Goal: Transaction & Acquisition: Obtain resource

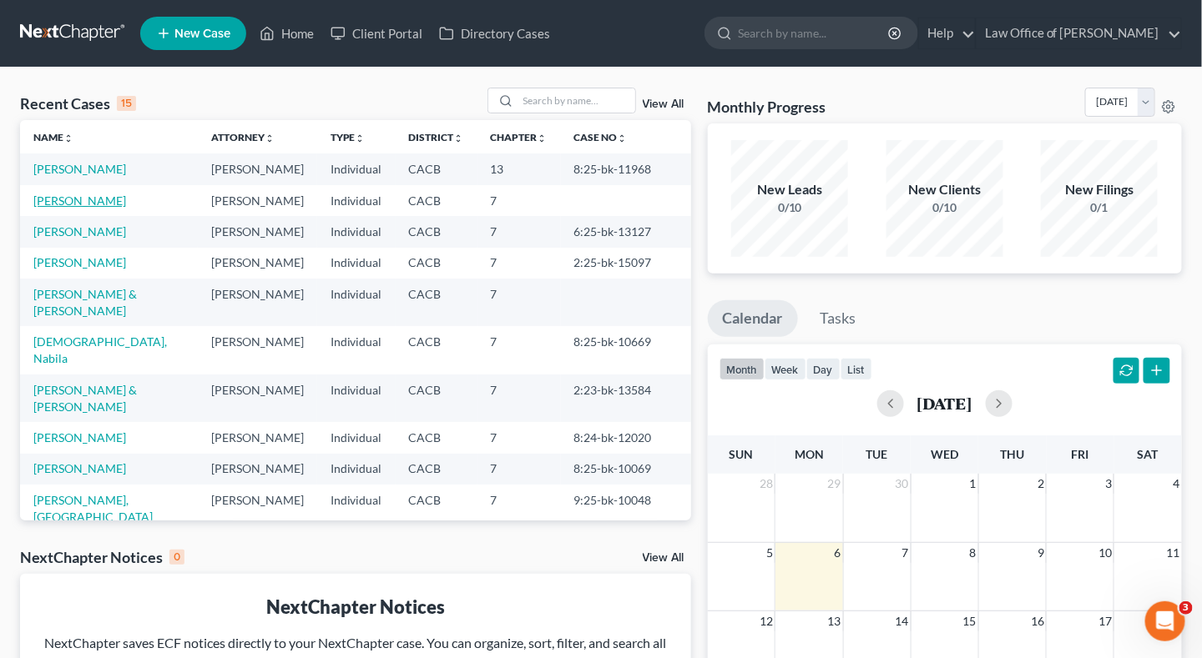
click at [88, 202] on link "[PERSON_NAME]" at bounding box center [79, 201] width 93 height 14
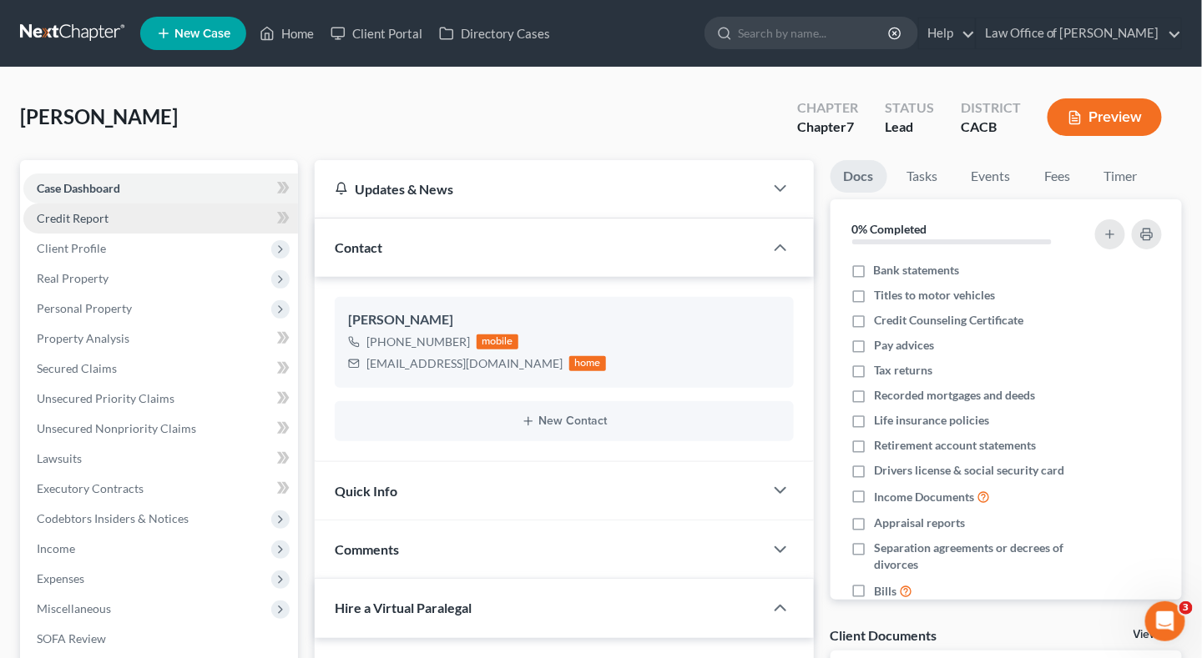
click at [92, 224] on link "Credit Report" at bounding box center [160, 219] width 275 height 30
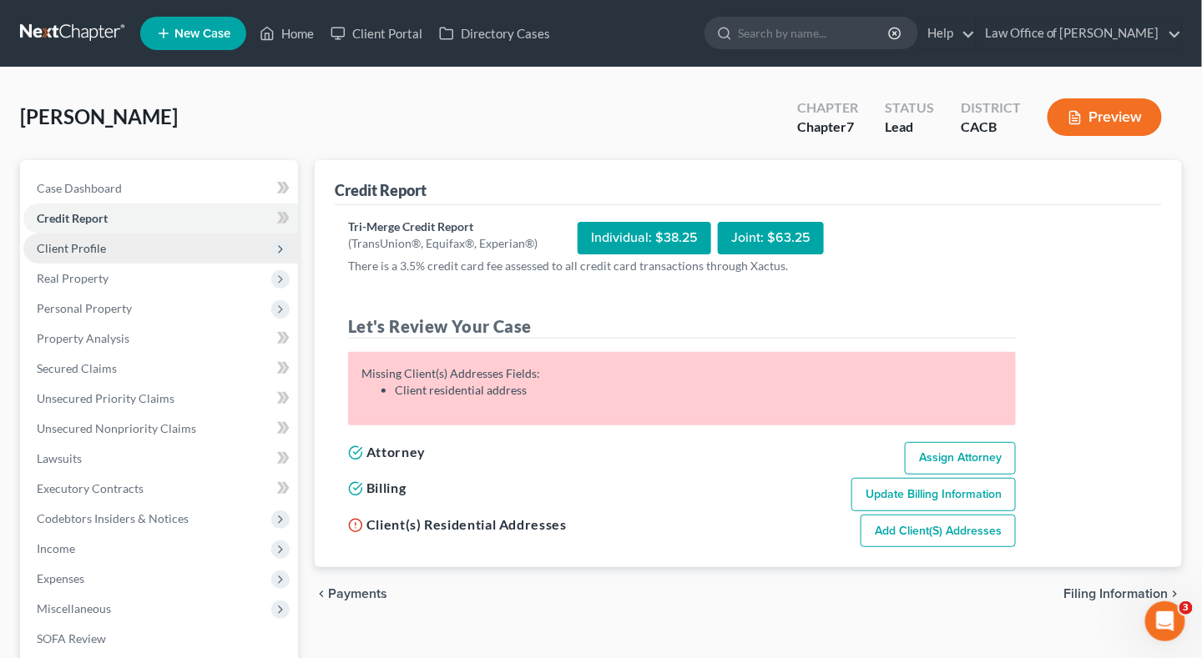
click at [85, 253] on span "Client Profile" at bounding box center [71, 248] width 69 height 14
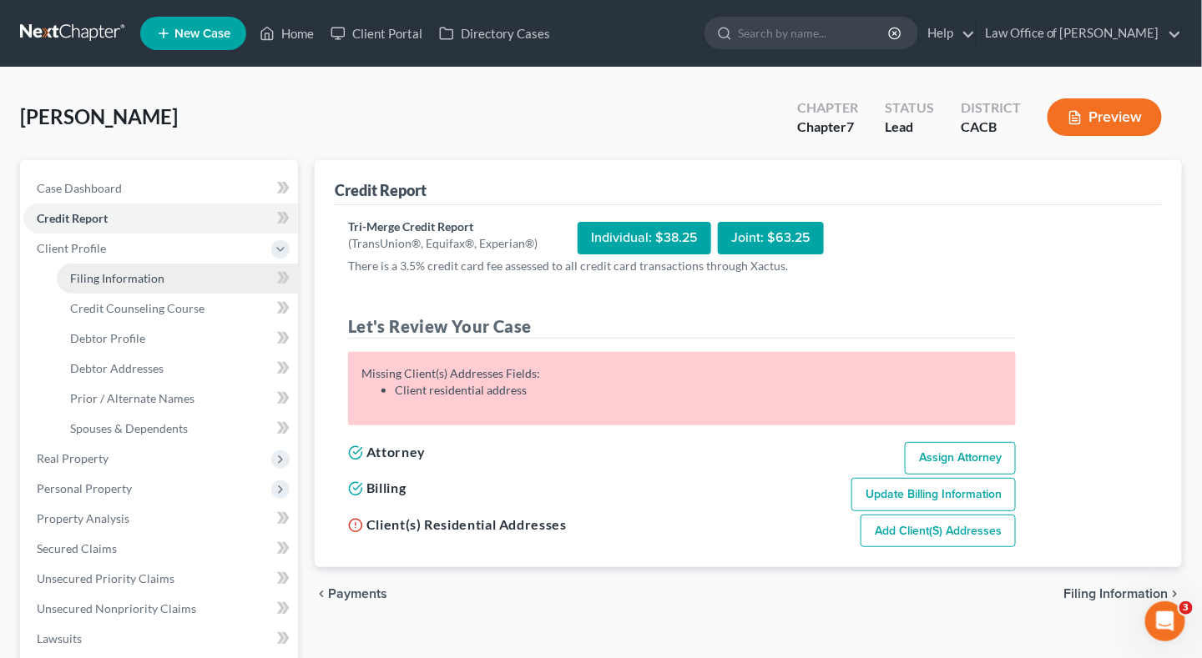
click at [140, 271] on span "Filing Information" at bounding box center [117, 278] width 94 height 14
select select "1"
select select "0"
select select "4"
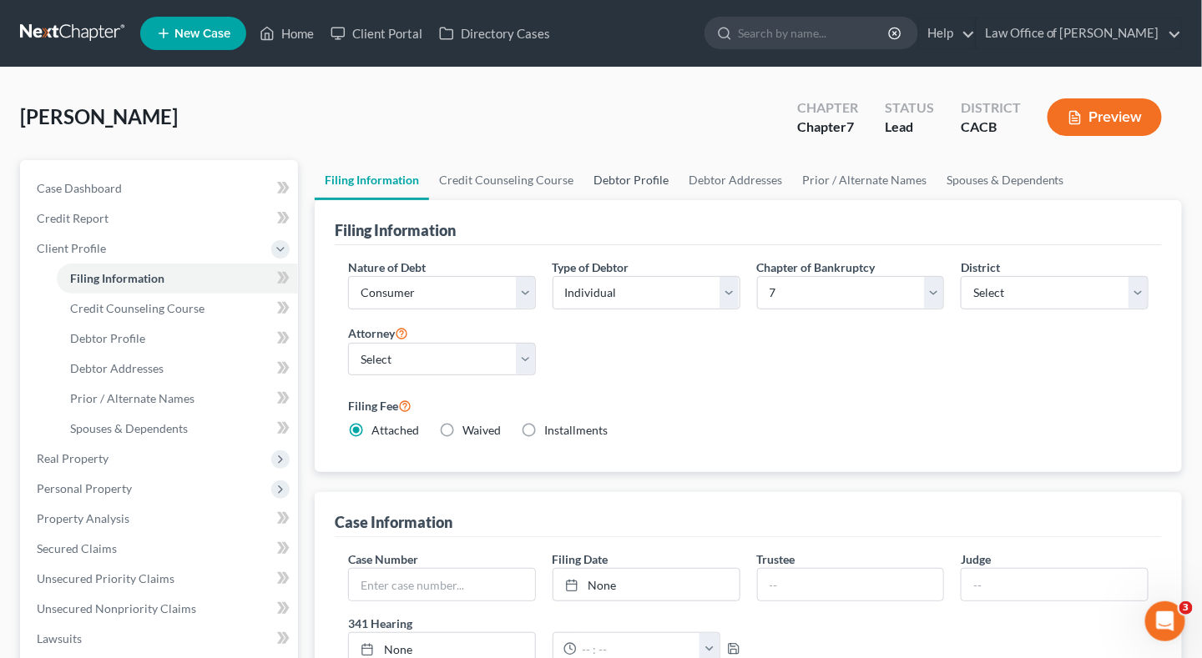
click at [624, 183] on link "Debtor Profile" at bounding box center [630, 180] width 95 height 40
select select "0"
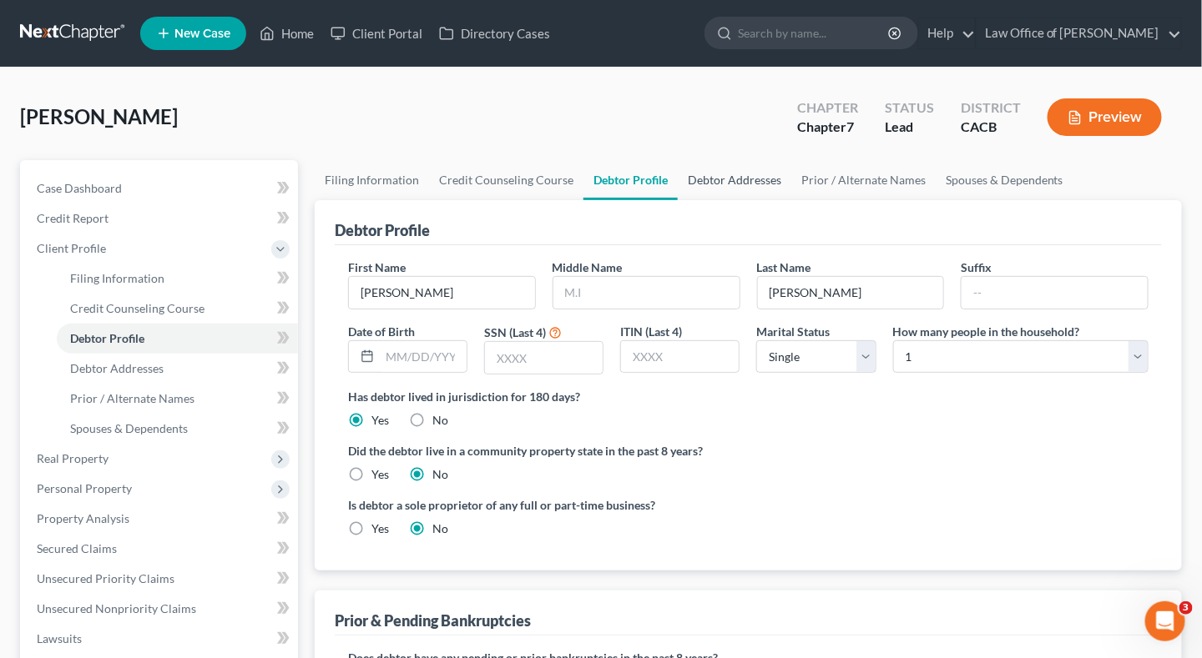
click at [724, 185] on link "Debtor Addresses" at bounding box center [734, 180] width 113 height 40
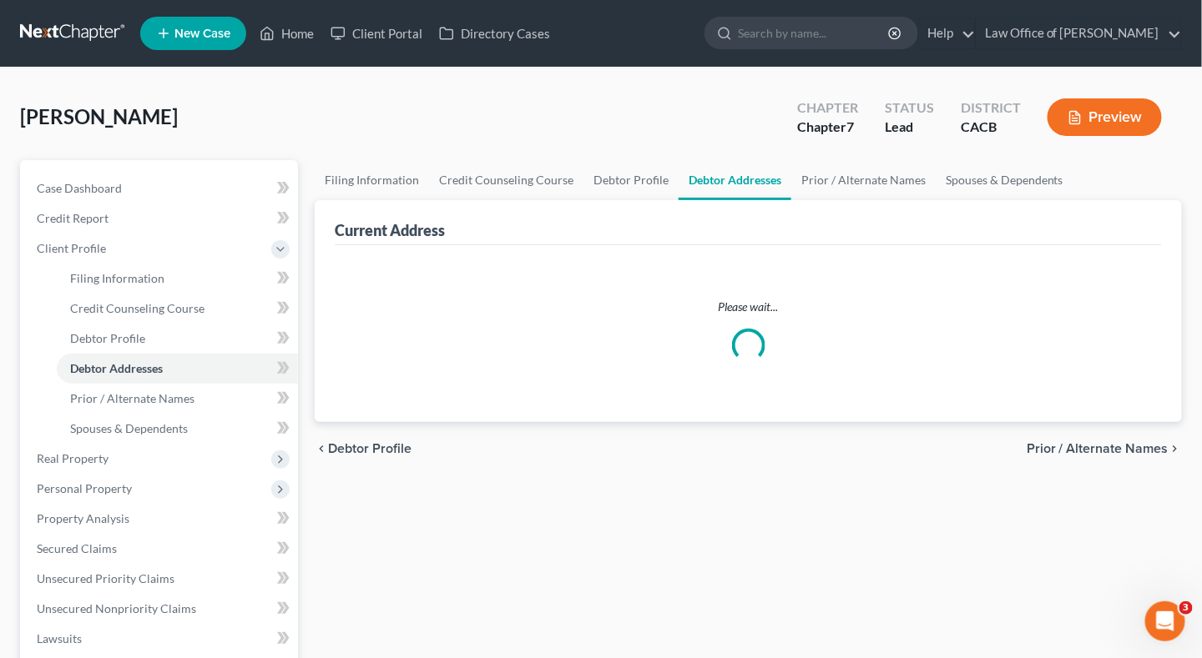
select select "0"
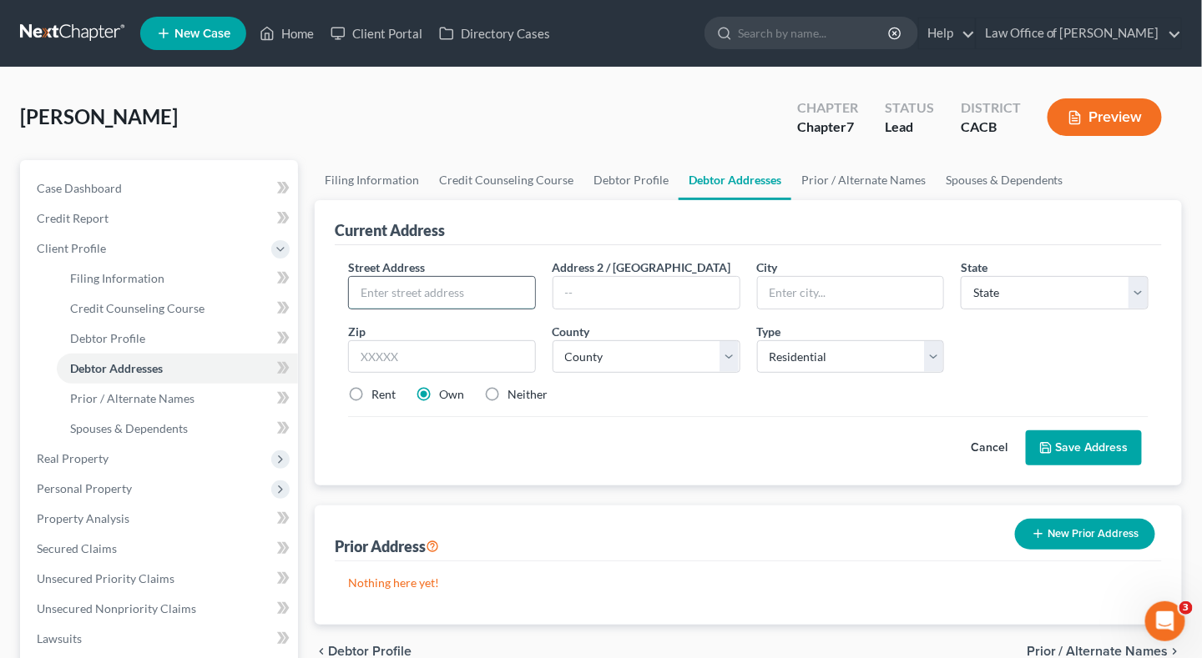
click at [425, 293] on input "text" at bounding box center [442, 293] width 186 height 32
paste input "[STREET_ADDRESS]"
type input "[STREET_ADDRESS]"
click at [416, 356] on input "text" at bounding box center [442, 356] width 188 height 33
paste input "90670"
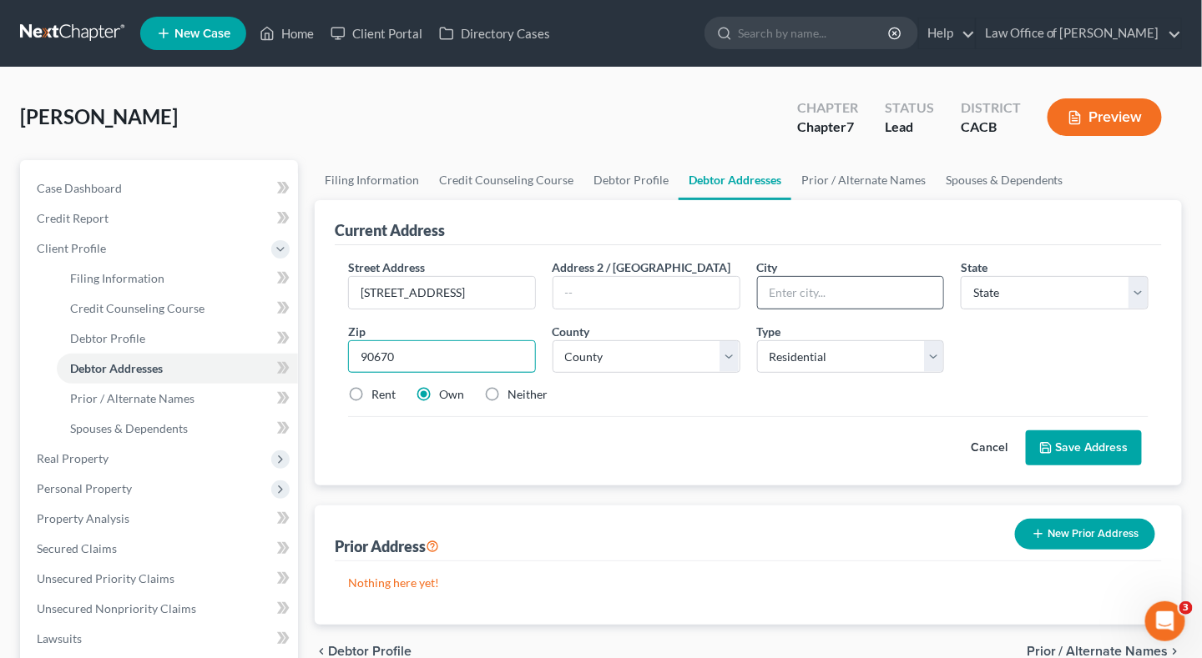
type input "90670"
click at [822, 295] on input "text" at bounding box center [851, 293] width 186 height 32
type input "[GEOGRAPHIC_DATA]"
select select "4"
click at [633, 429] on div "Cancel Save Address" at bounding box center [748, 440] width 800 height 49
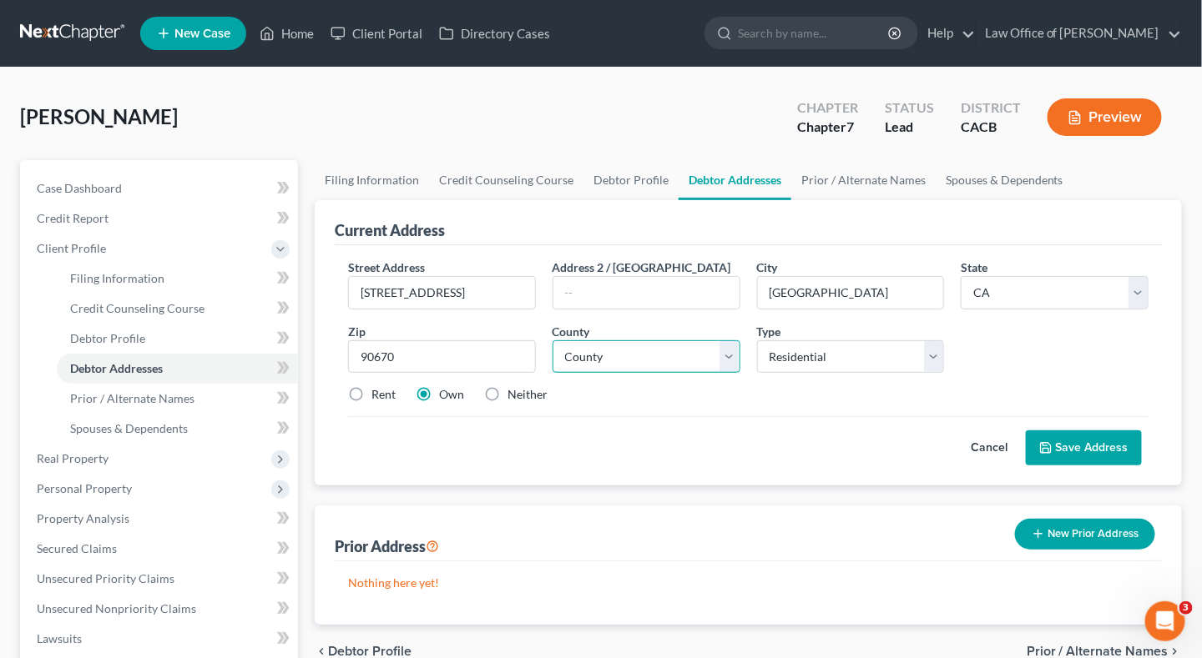
click at [624, 362] on select "County [GEOGRAPHIC_DATA] [GEOGRAPHIC_DATA] [GEOGRAPHIC_DATA] [GEOGRAPHIC_DATA] …" at bounding box center [646, 356] width 188 height 33
select select "18"
click at [552, 340] on select "County [GEOGRAPHIC_DATA] [GEOGRAPHIC_DATA] [GEOGRAPHIC_DATA] [GEOGRAPHIC_DATA] …" at bounding box center [646, 356] width 188 height 33
click at [1106, 436] on button "Save Address" at bounding box center [1084, 448] width 116 height 35
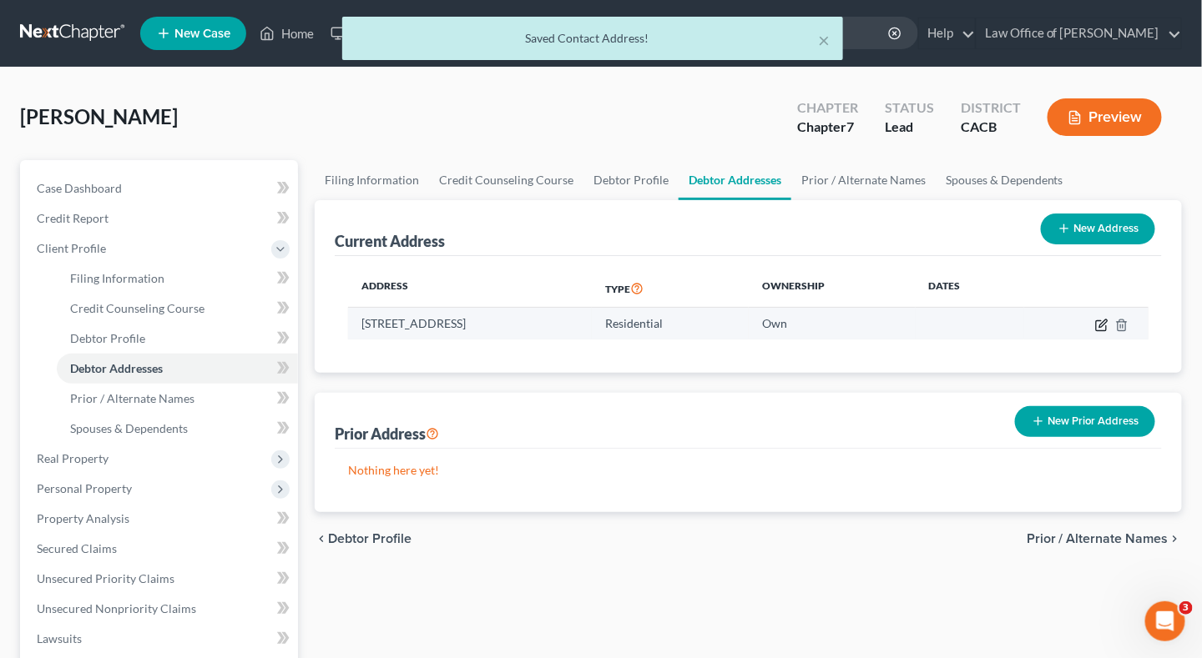
click at [1102, 325] on icon "button" at bounding box center [1103, 324] width 8 height 8
select select "4"
select select "18"
select select "0"
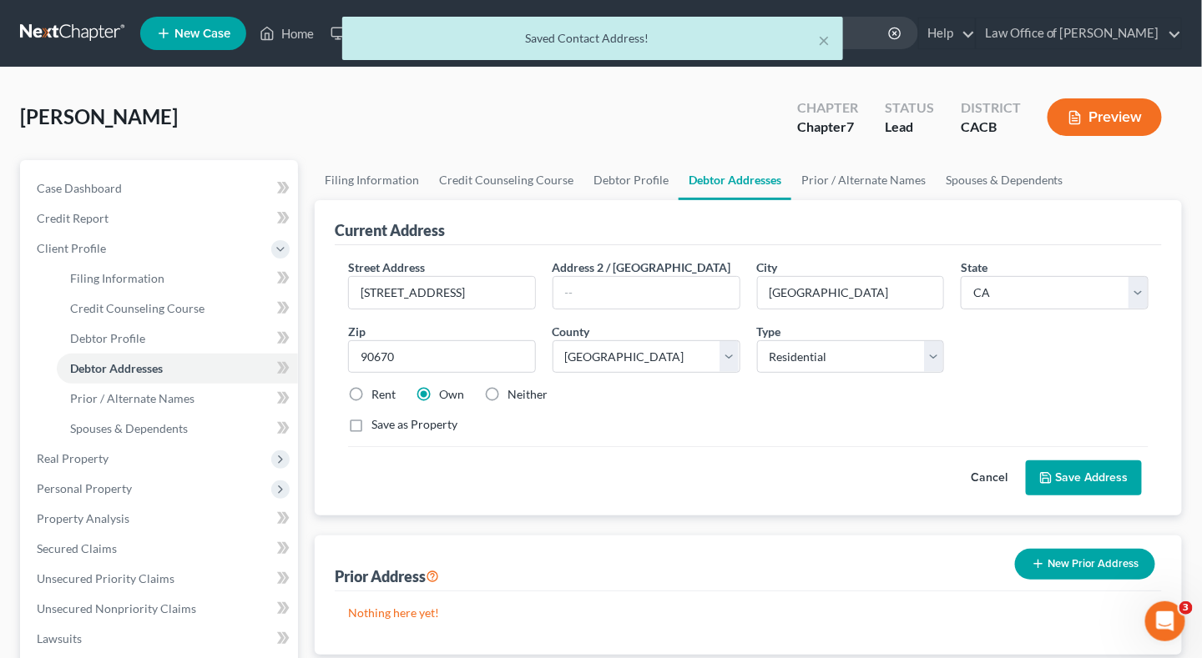
click at [371, 393] on label "Rent" at bounding box center [383, 394] width 24 height 17
click at [378, 393] on input "Rent" at bounding box center [383, 391] width 11 height 11
radio input "true"
click at [1058, 474] on button "Save Address" at bounding box center [1084, 478] width 116 height 35
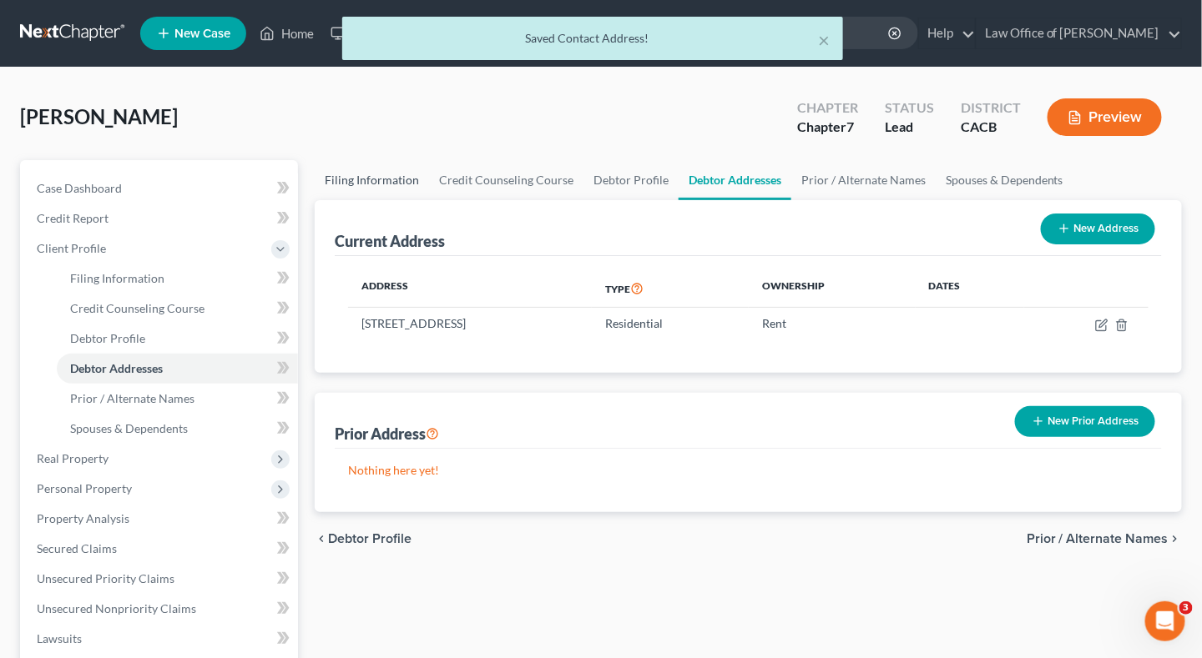
click at [386, 184] on link "Filing Information" at bounding box center [372, 180] width 114 height 40
select select "1"
select select "0"
select select "7"
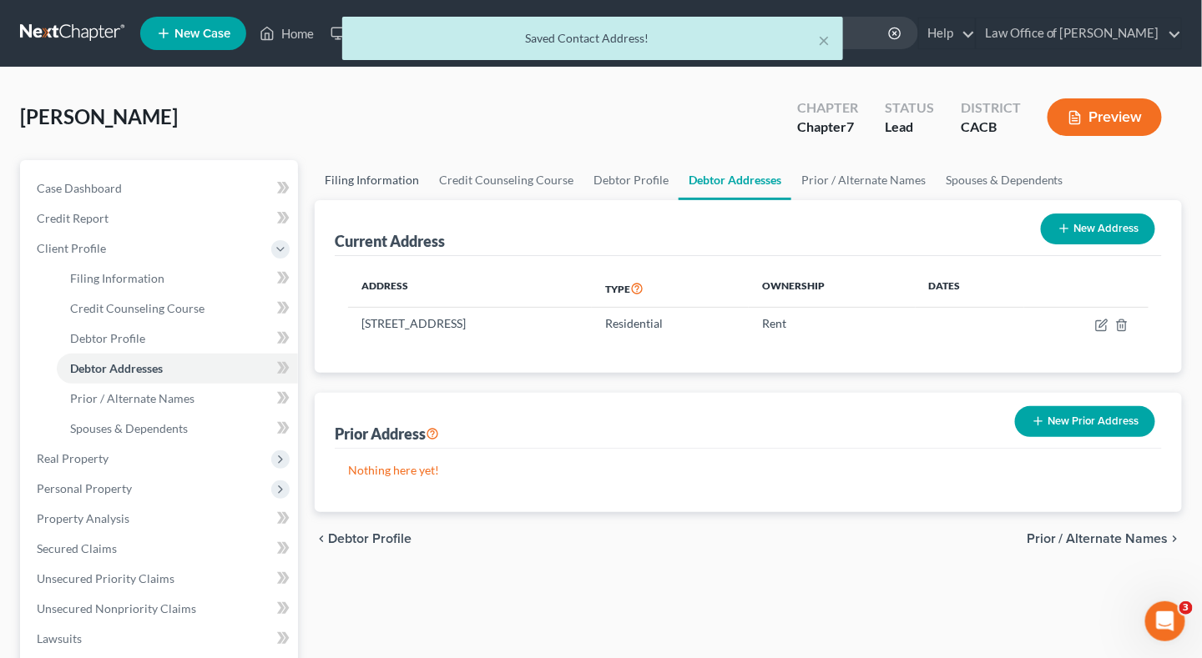
select select "0"
select select "4"
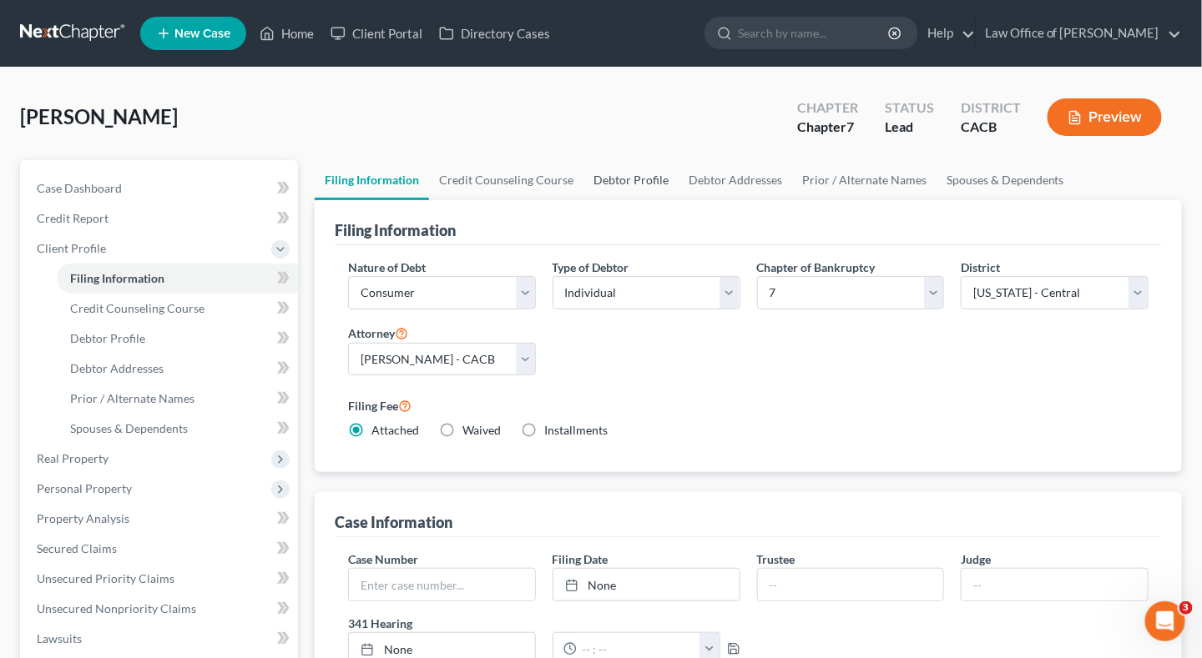
click at [627, 184] on link "Debtor Profile" at bounding box center [630, 180] width 95 height 40
select select "0"
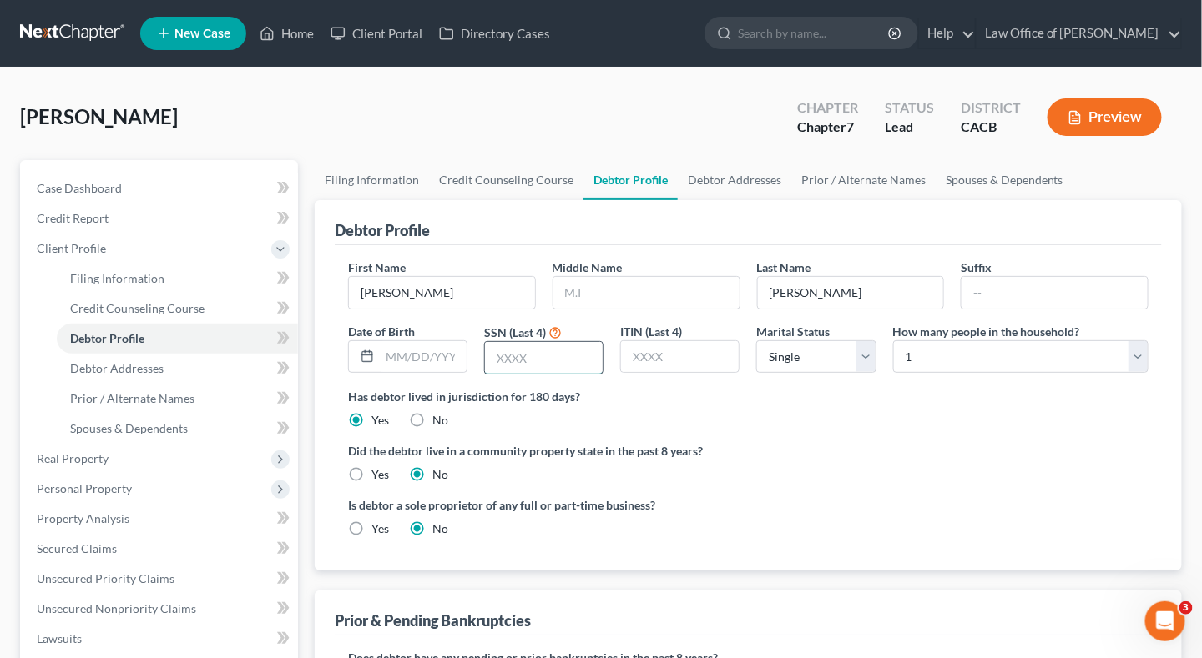
click at [506, 354] on input "text" at bounding box center [544, 358] width 118 height 32
paste input "7795"
type input "7795"
click at [802, 478] on div "Did the debtor live in a community property state in the past 8 years? Yes No" at bounding box center [748, 462] width 800 height 41
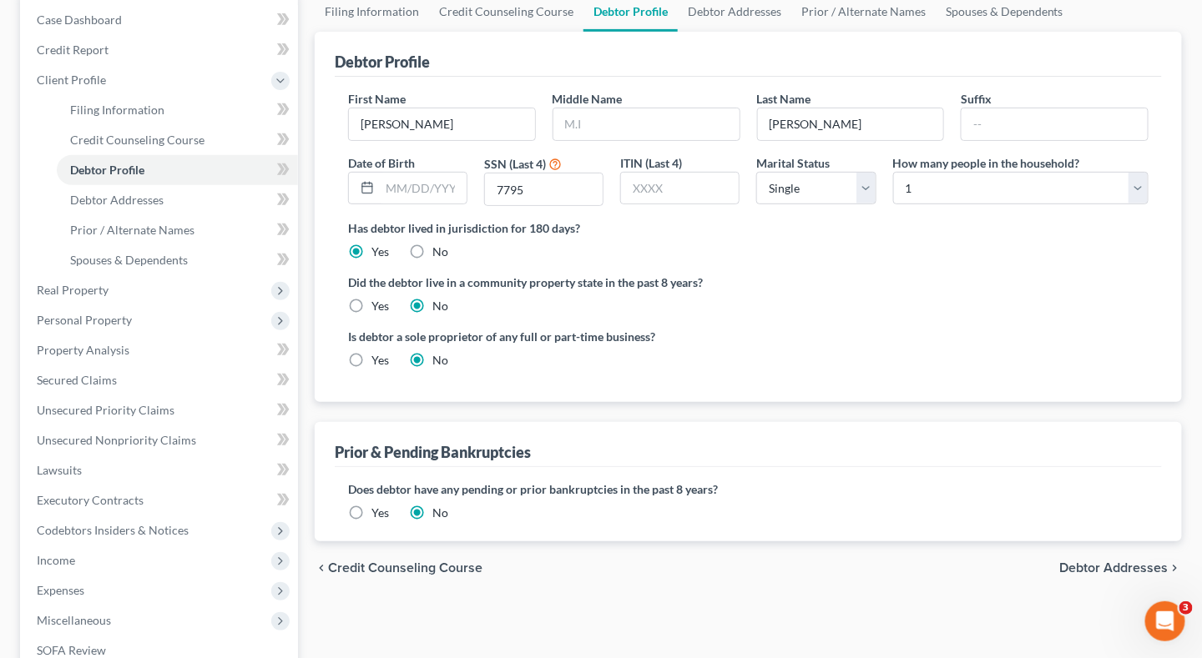
scroll to position [250, 0]
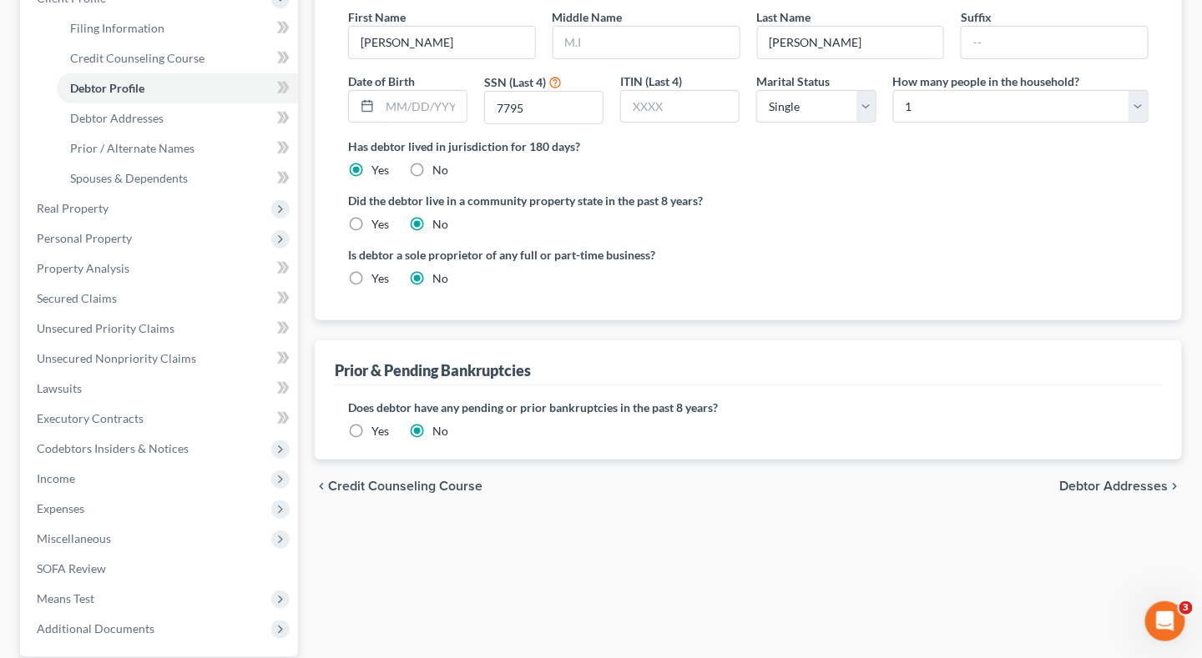
click at [371, 220] on label "Yes" at bounding box center [380, 224] width 18 height 17
click at [378, 220] on input "Yes" at bounding box center [383, 221] width 11 height 11
radio input "true"
radio input "false"
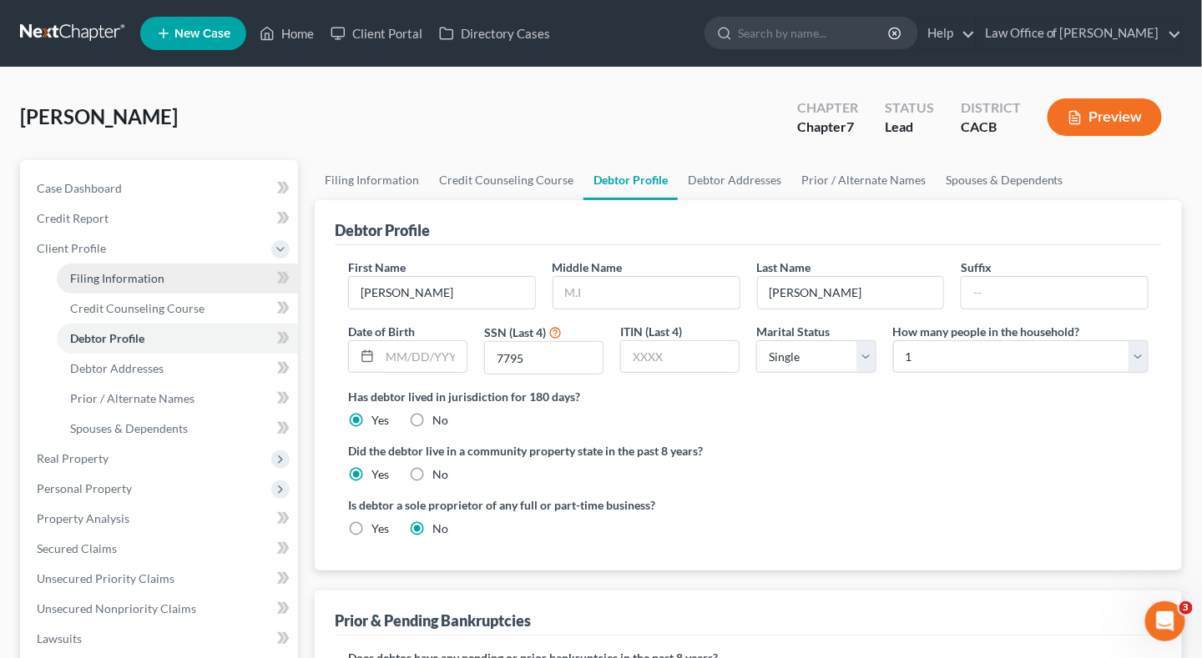
click at [134, 277] on span "Filing Information" at bounding box center [117, 278] width 94 height 14
select select "1"
select select "0"
select select "7"
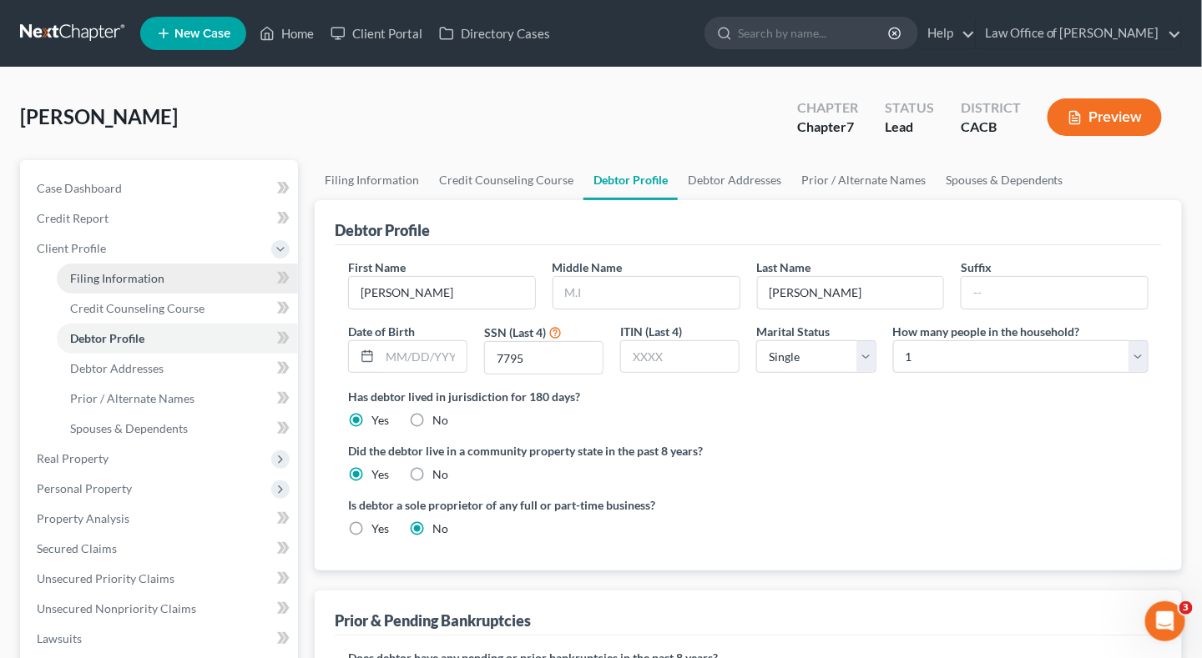
select select "0"
select select "4"
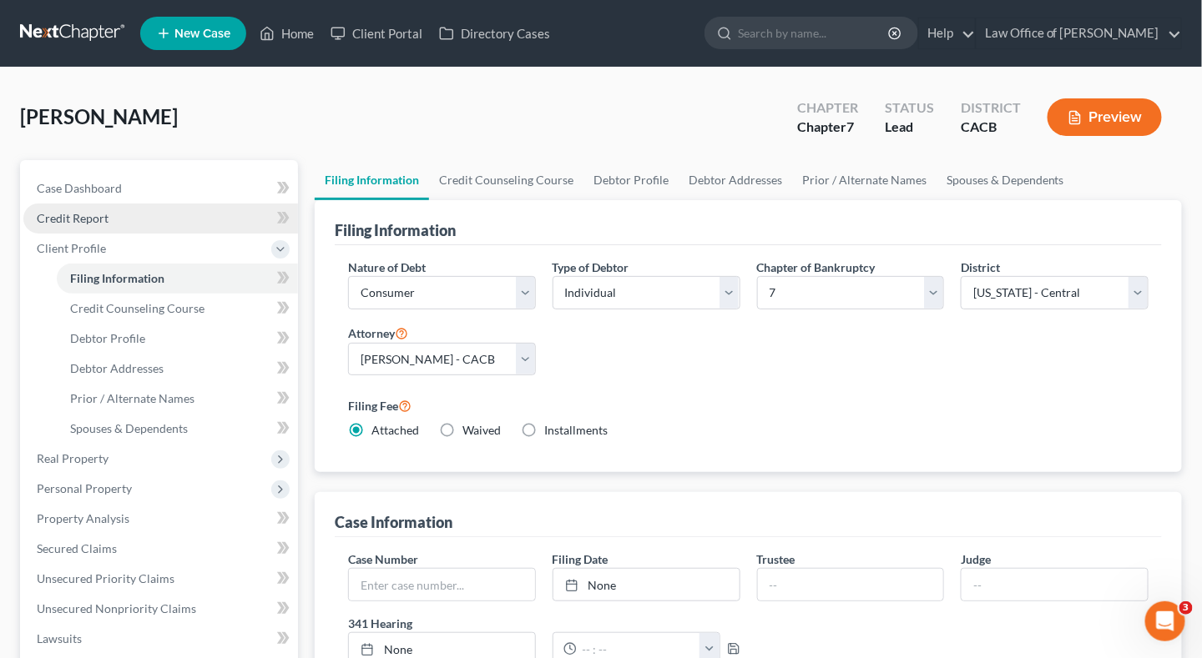
click at [90, 219] on span "Credit Report" at bounding box center [73, 218] width 72 height 14
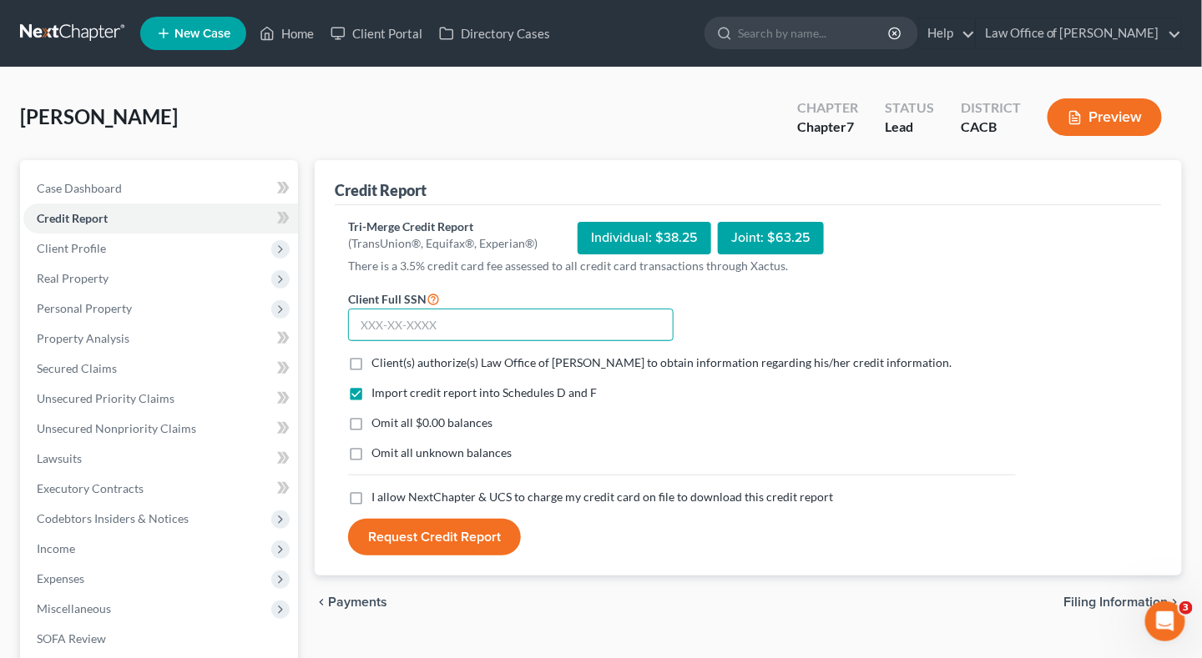
click at [353, 314] on input "text" at bounding box center [510, 325] width 325 height 33
click at [371, 366] on label "Client(s) authorize(s) Law Office of [PERSON_NAME] to obtain information regard…" at bounding box center [661, 363] width 580 height 17
click at [378, 366] on input "Client(s) authorize(s) Law Office of [PERSON_NAME] to obtain information regard…" at bounding box center [383, 360] width 11 height 11
checkbox input "true"
click at [371, 496] on label "I allow NextChapter & UCS to charge my credit card on file to download this cre…" at bounding box center [601, 497] width 461 height 17
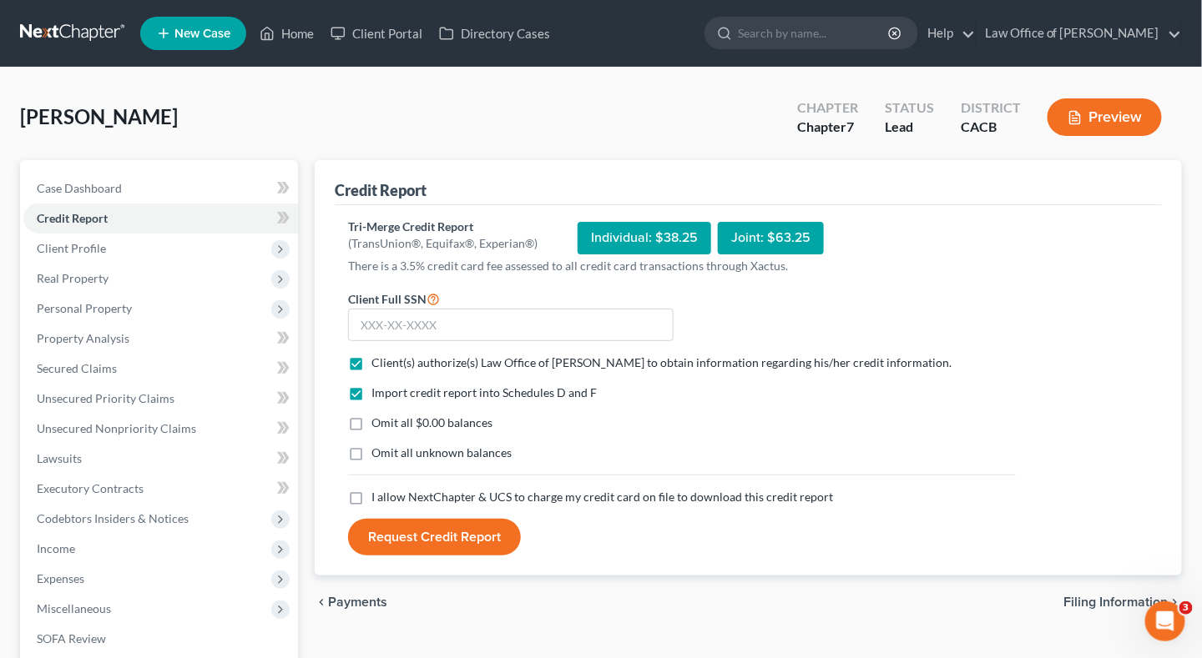
click at [378, 496] on input "I allow NextChapter & UCS to charge my credit card on file to download this cre…" at bounding box center [383, 494] width 11 height 11
checkbox input "true"
click at [376, 320] on input "text" at bounding box center [510, 325] width 325 height 33
type input "607-04-7795"
click at [472, 327] on input "607-04-7795" at bounding box center [510, 325] width 325 height 33
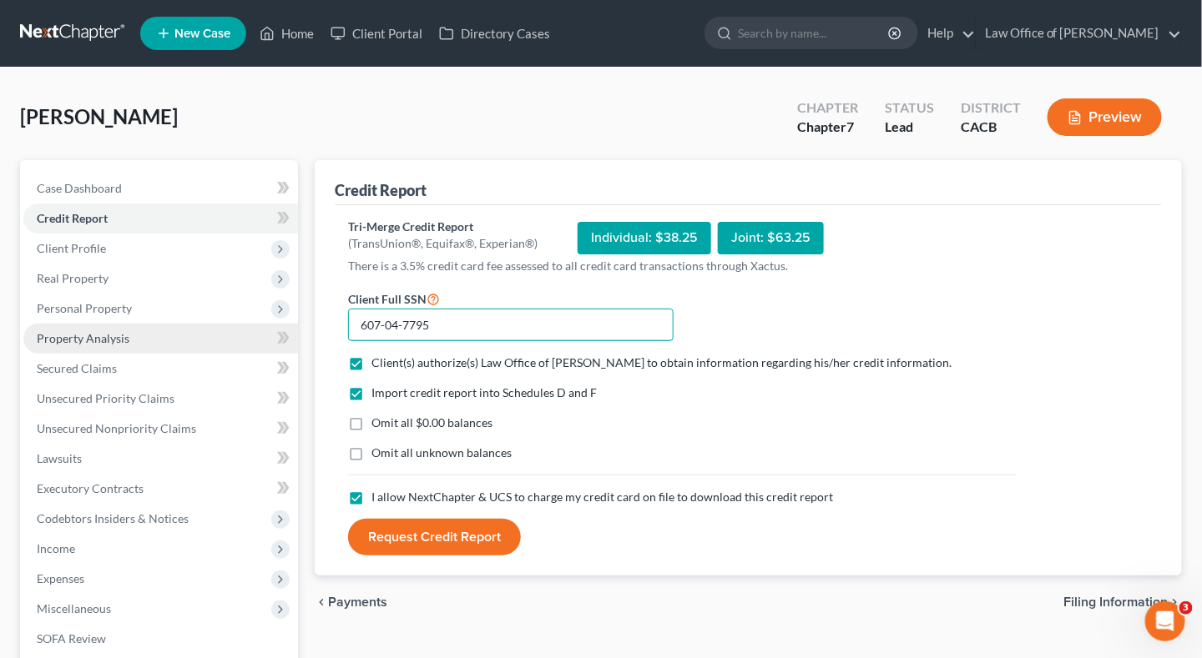
drag, startPoint x: 465, startPoint y: 326, endPoint x: 224, endPoint y: 325, distance: 241.2
click at [224, 325] on div "Petition Navigation Case Dashboard Payments Invoices Payments Payments Credit R…" at bounding box center [601, 491] width 1178 height 663
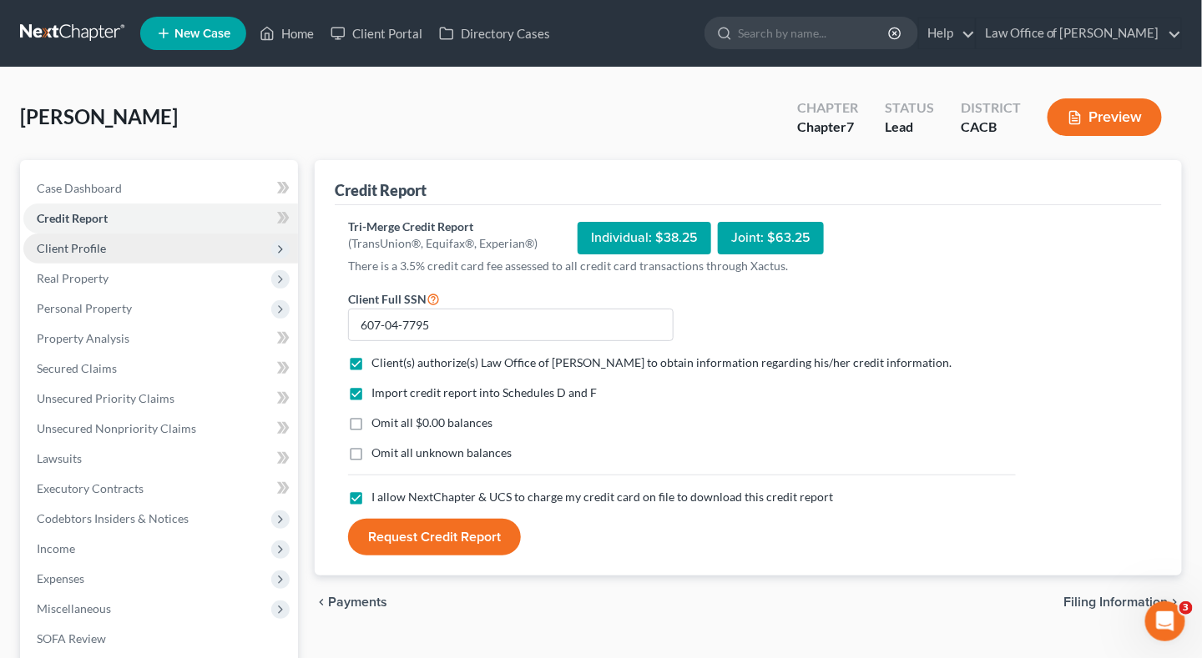
click at [88, 250] on span "Client Profile" at bounding box center [71, 248] width 69 height 14
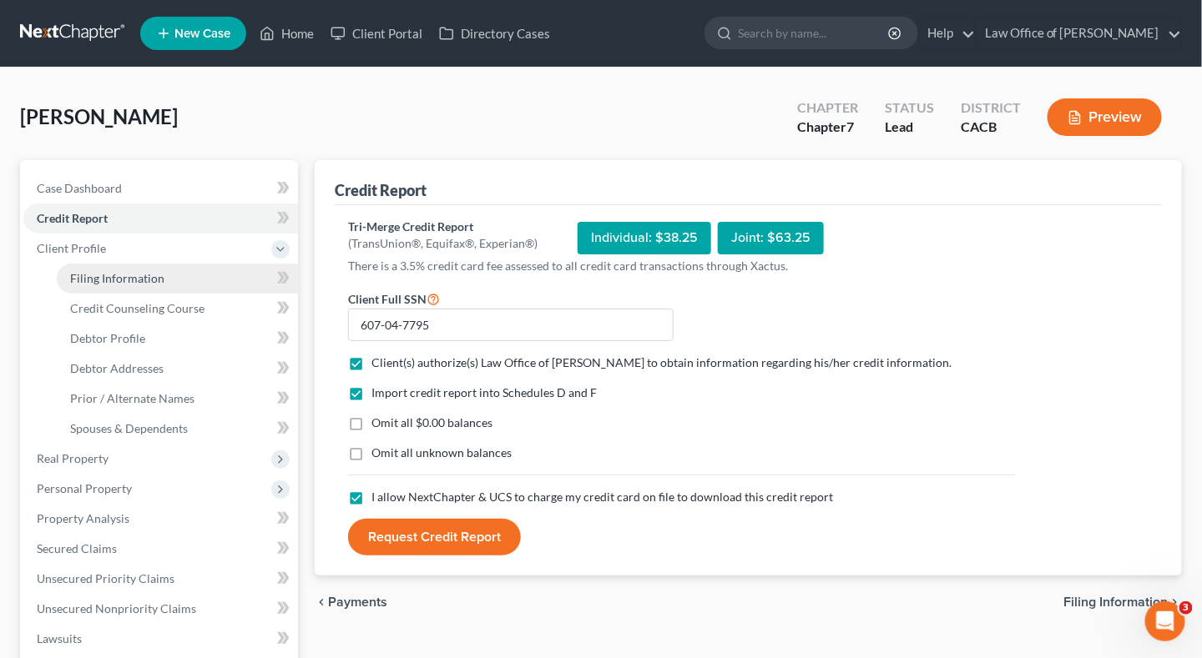
click at [98, 274] on span "Filing Information" at bounding box center [117, 278] width 94 height 14
select select "1"
select select "0"
select select "7"
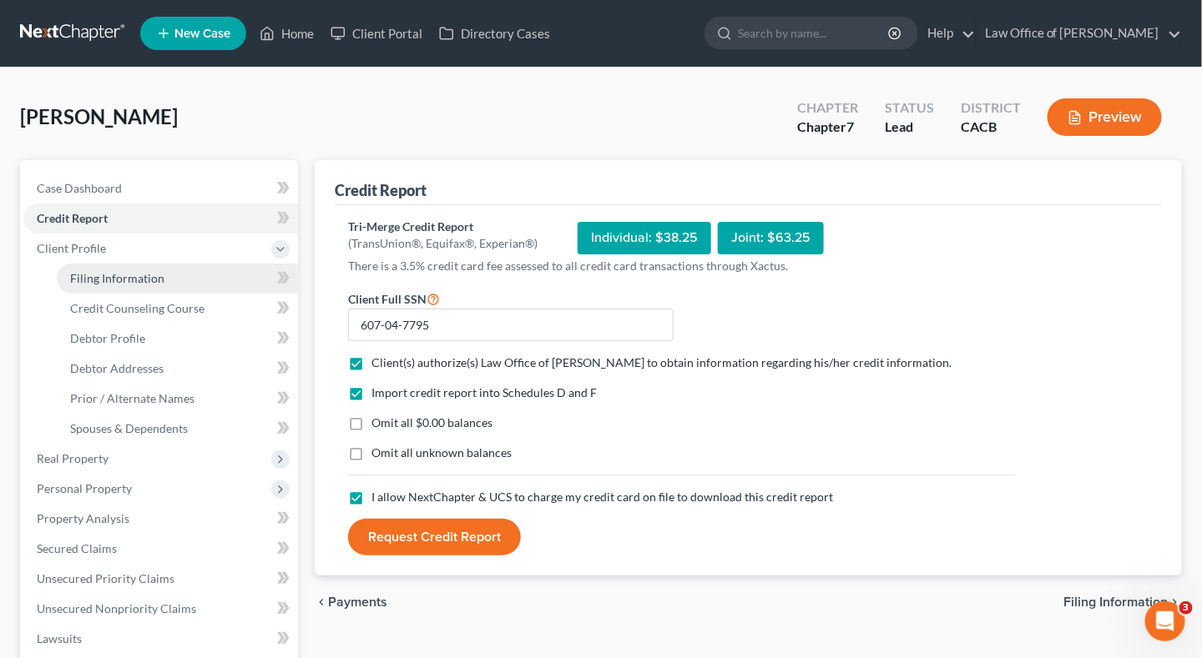
select select "0"
select select "4"
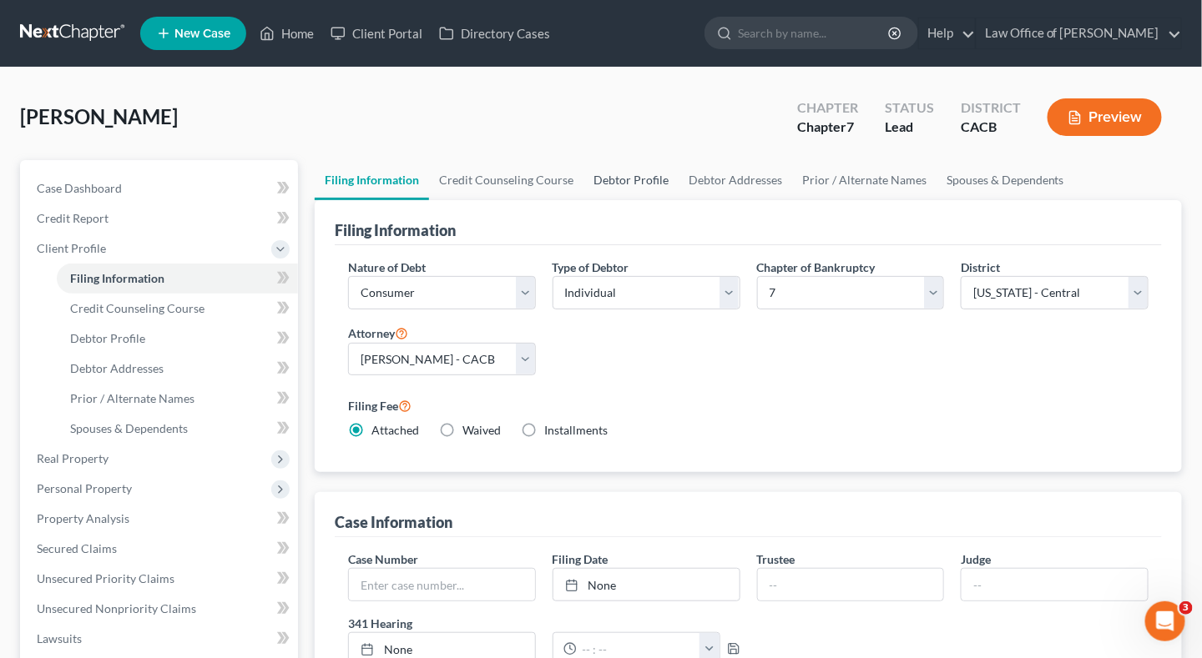
click at [607, 180] on link "Debtor Profile" at bounding box center [630, 180] width 95 height 40
select select "0"
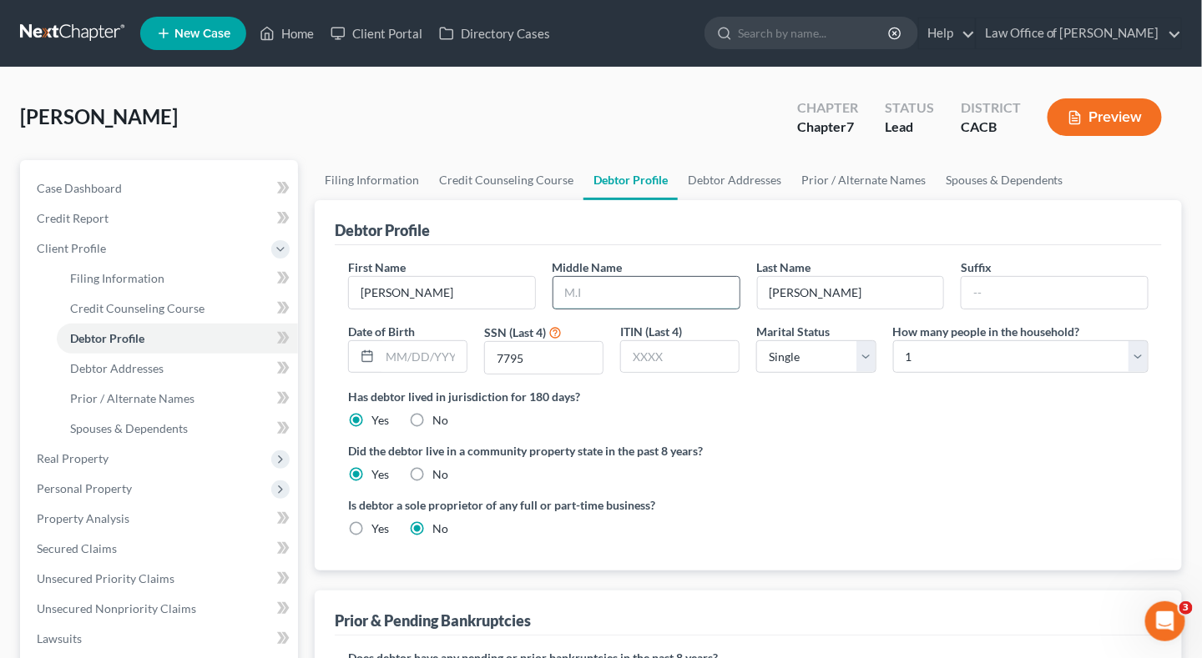
click at [595, 290] on input "text" at bounding box center [646, 293] width 186 height 32
type input "E"
click at [93, 221] on span "Credit Report" at bounding box center [73, 218] width 72 height 14
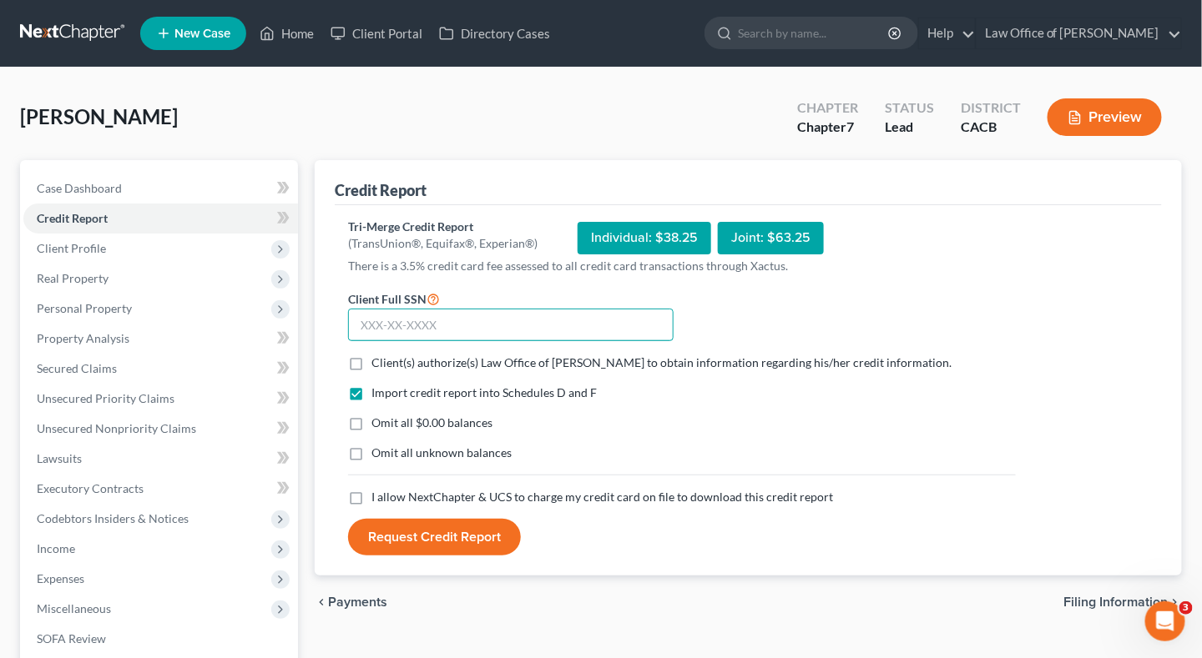
click at [480, 330] on input "text" at bounding box center [510, 325] width 325 height 33
paste input "607-04-7795"
type input "607-04-7795"
click at [371, 359] on label "Client(s) authorize(s) Law Office of [PERSON_NAME] to obtain information regard…" at bounding box center [661, 363] width 580 height 17
click at [378, 359] on input "Client(s) authorize(s) Law Office of [PERSON_NAME] to obtain information regard…" at bounding box center [383, 360] width 11 height 11
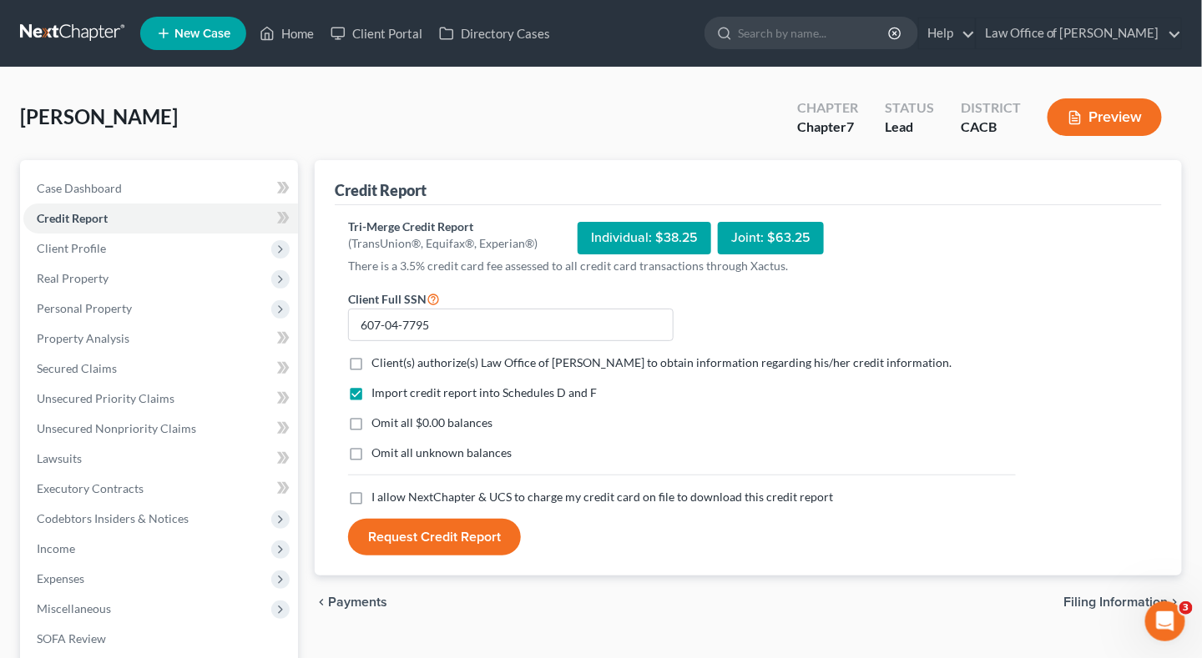
checkbox input "true"
click at [371, 496] on label "I allow NextChapter & UCS to charge my credit card on file to download this cre…" at bounding box center [601, 497] width 461 height 17
click at [378, 496] on input "I allow NextChapter & UCS to charge my credit card on file to download this cre…" at bounding box center [383, 494] width 11 height 11
checkbox input "true"
click at [431, 547] on button "Request Credit Report" at bounding box center [434, 537] width 173 height 37
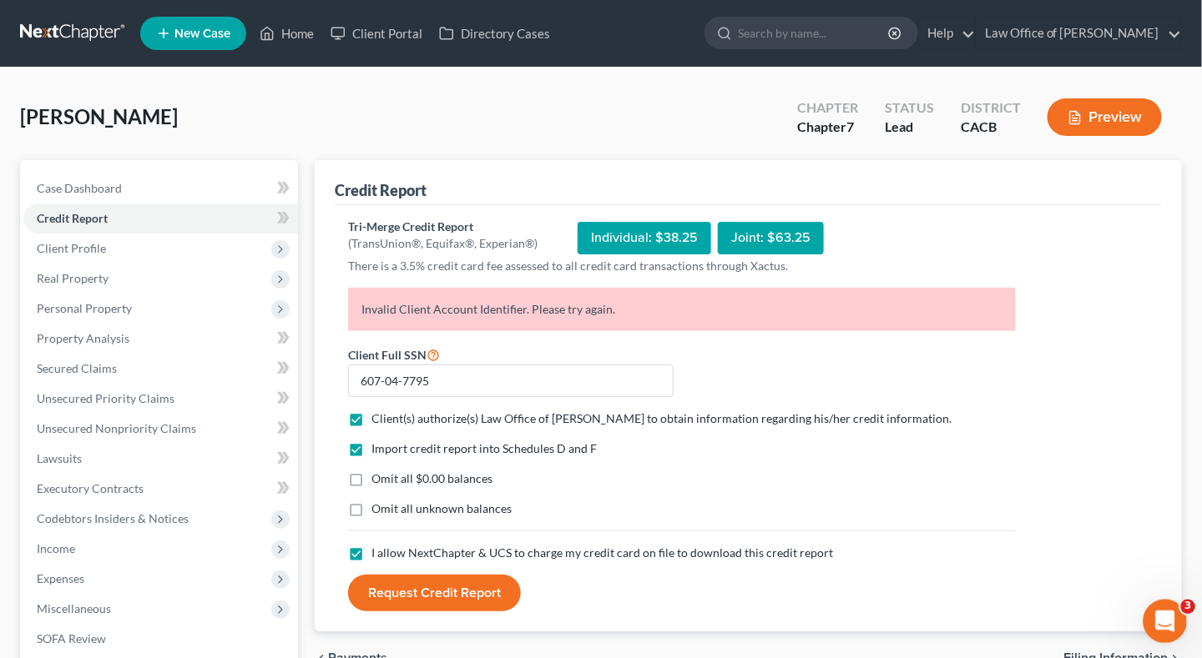
click at [1179, 623] on div "Open Intercom Messenger" at bounding box center [1162, 619] width 55 height 55
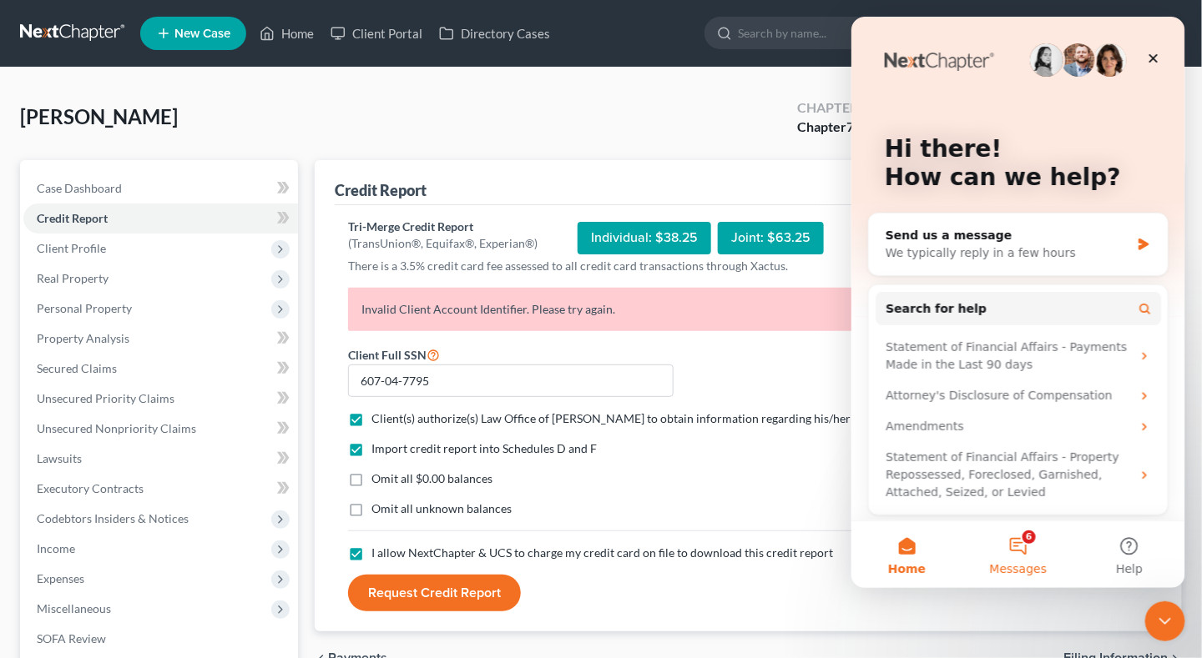
click at [1018, 535] on button "6 Messages" at bounding box center [1016, 554] width 111 height 67
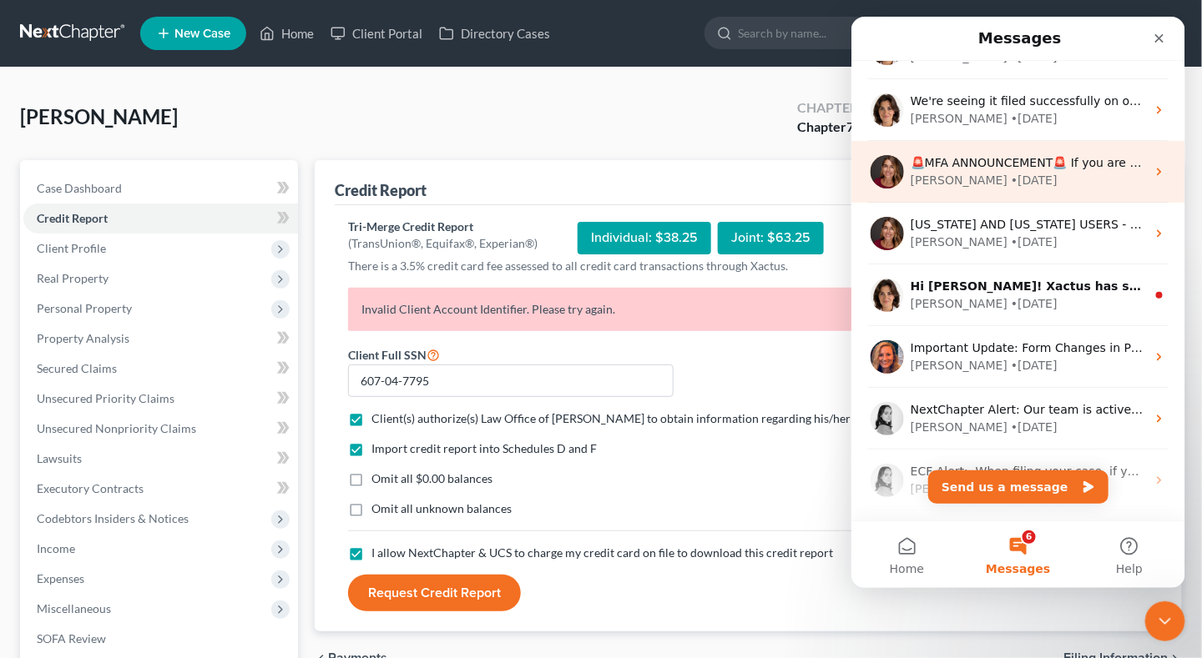
scroll to position [224, 0]
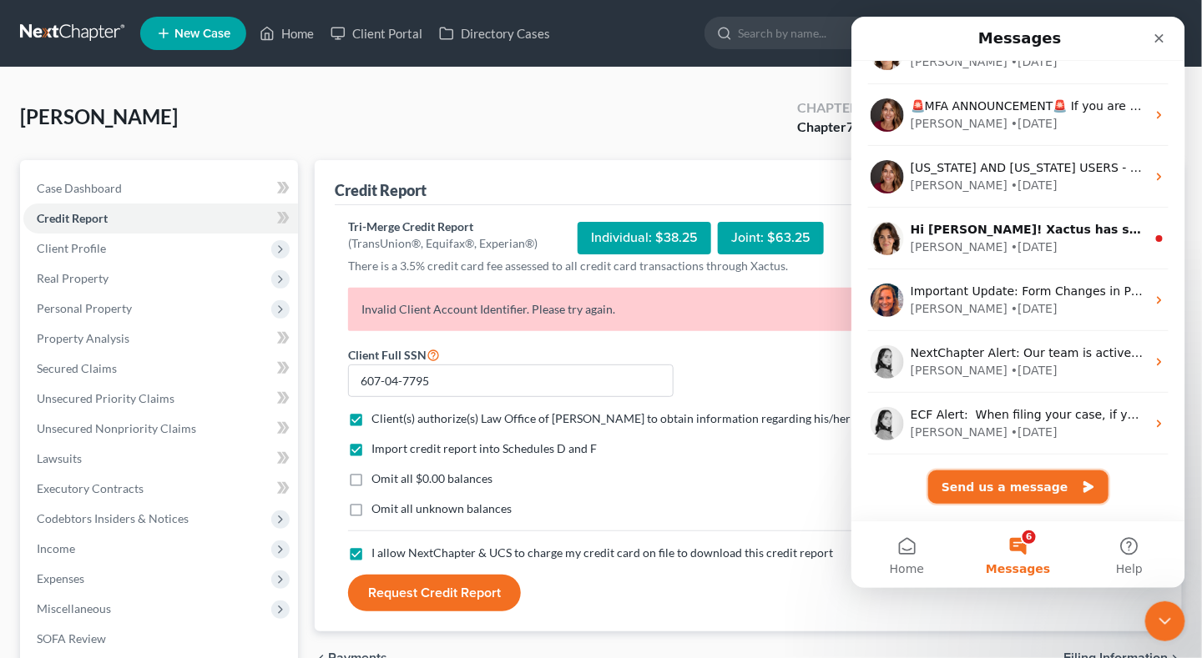
click at [987, 479] on button "Send us a message" at bounding box center [1017, 486] width 180 height 33
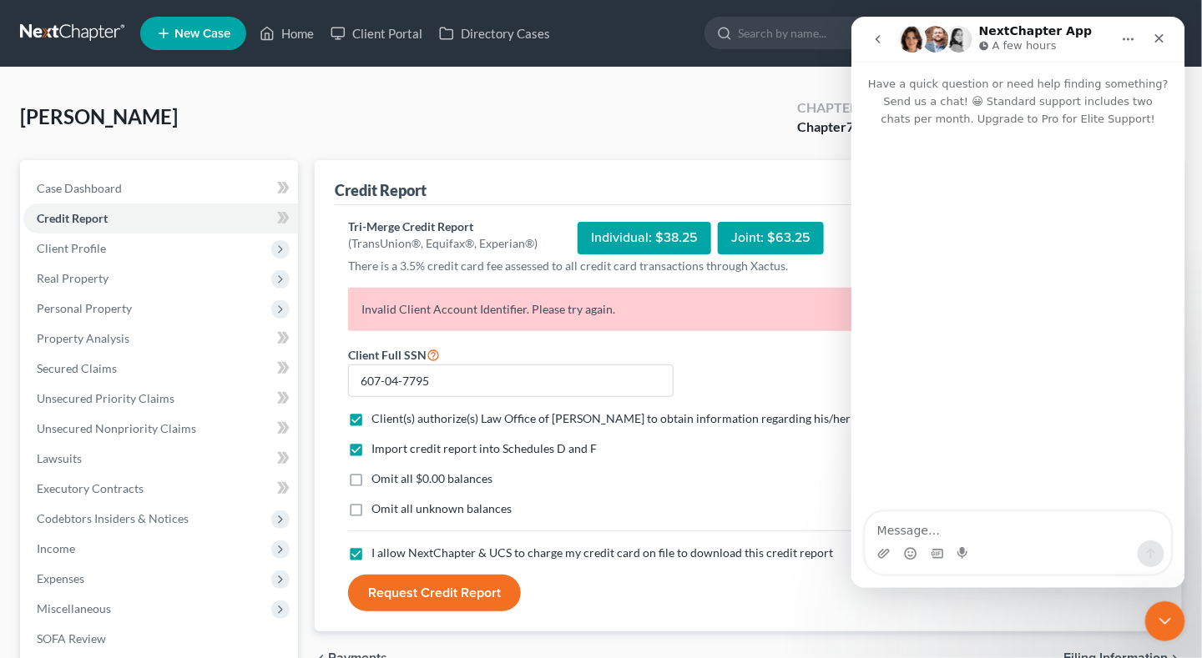
scroll to position [156, 0]
click at [977, 532] on textarea "Message…" at bounding box center [1017, 526] width 305 height 28
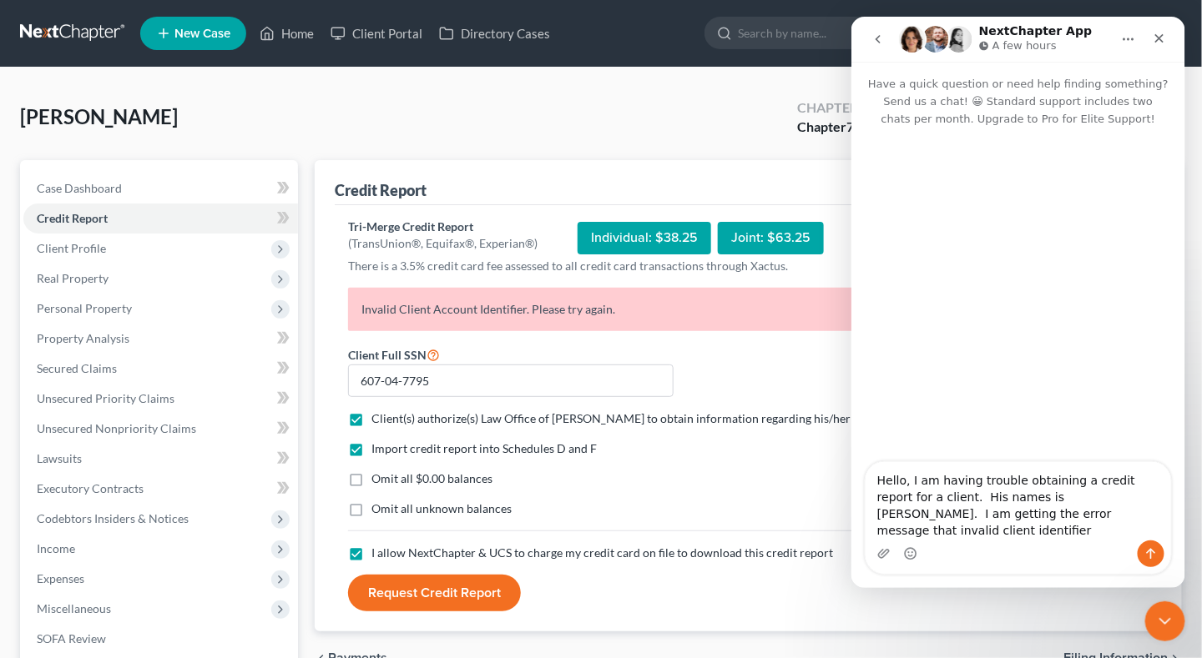
type textarea "Hello, I am having trouble obtaining a credit report for a client. His names is…"
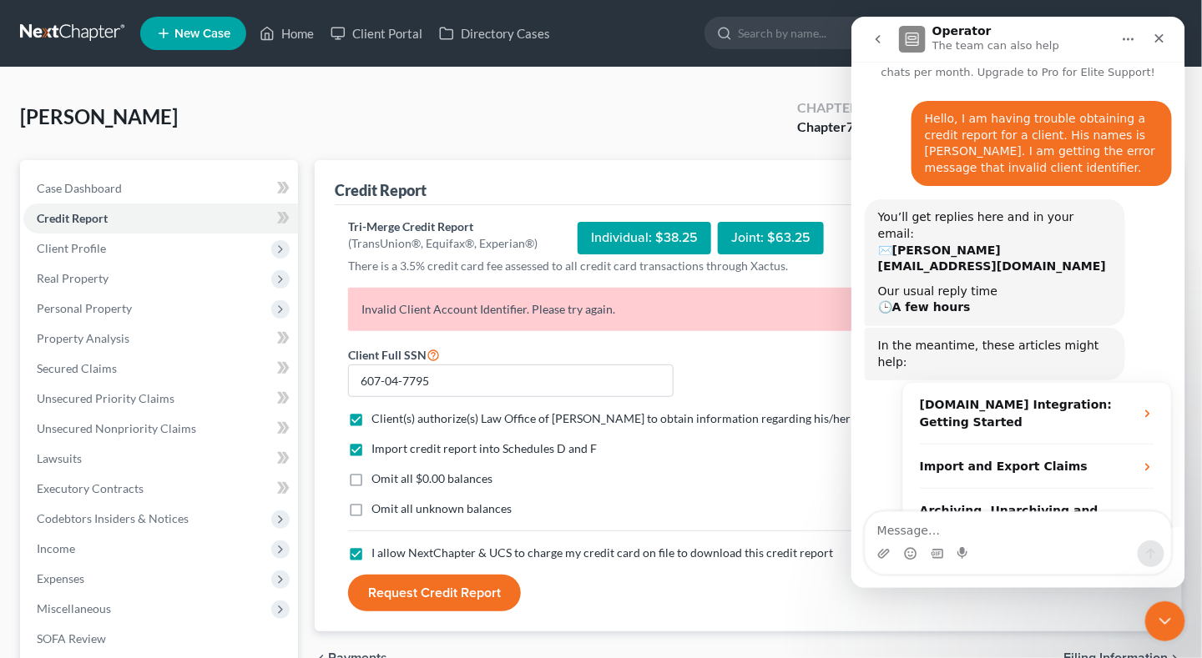
scroll to position [94, 0]
